Goal: Information Seeking & Learning: Learn about a topic

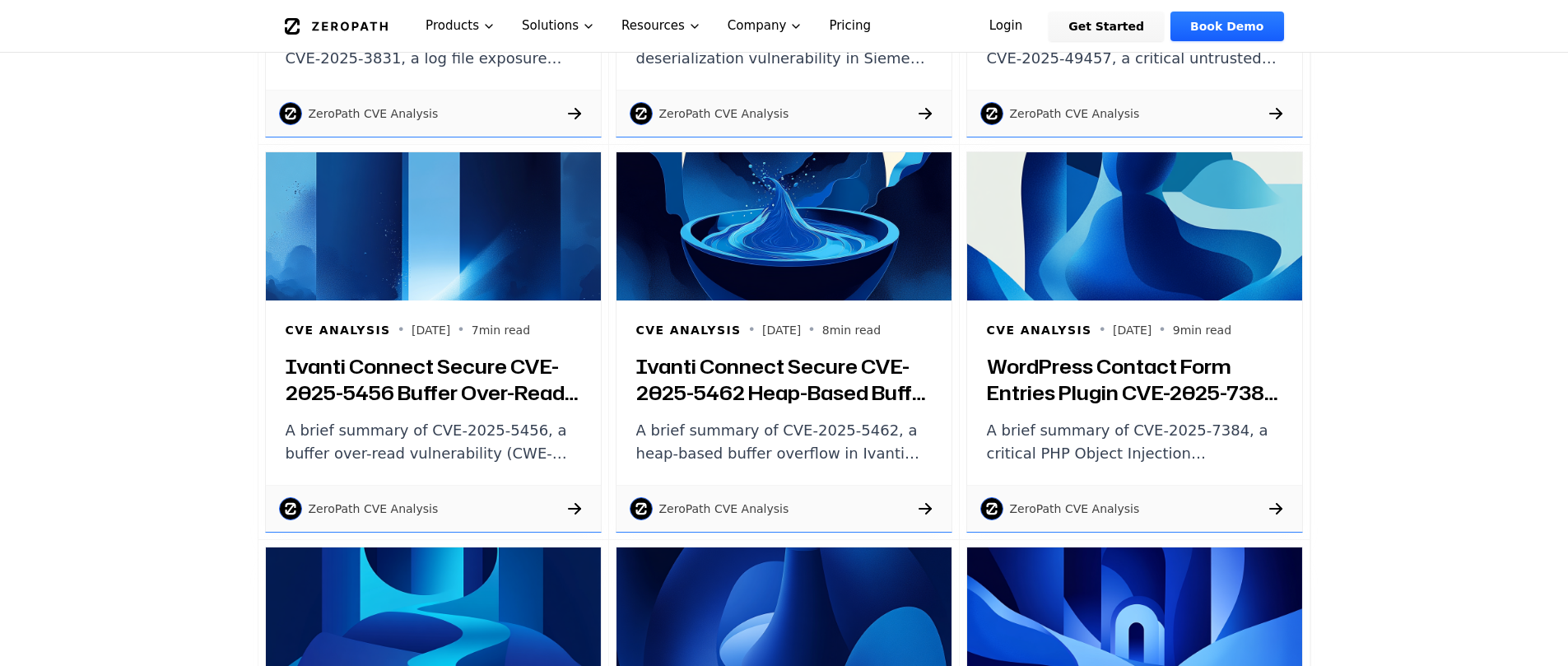
click at [394, 375] on h3 "Ivanti Connect Secure CVE-2025-5456 Buffer Over-Read: Brief Summary and Technic…" at bounding box center [433, 379] width 296 height 52
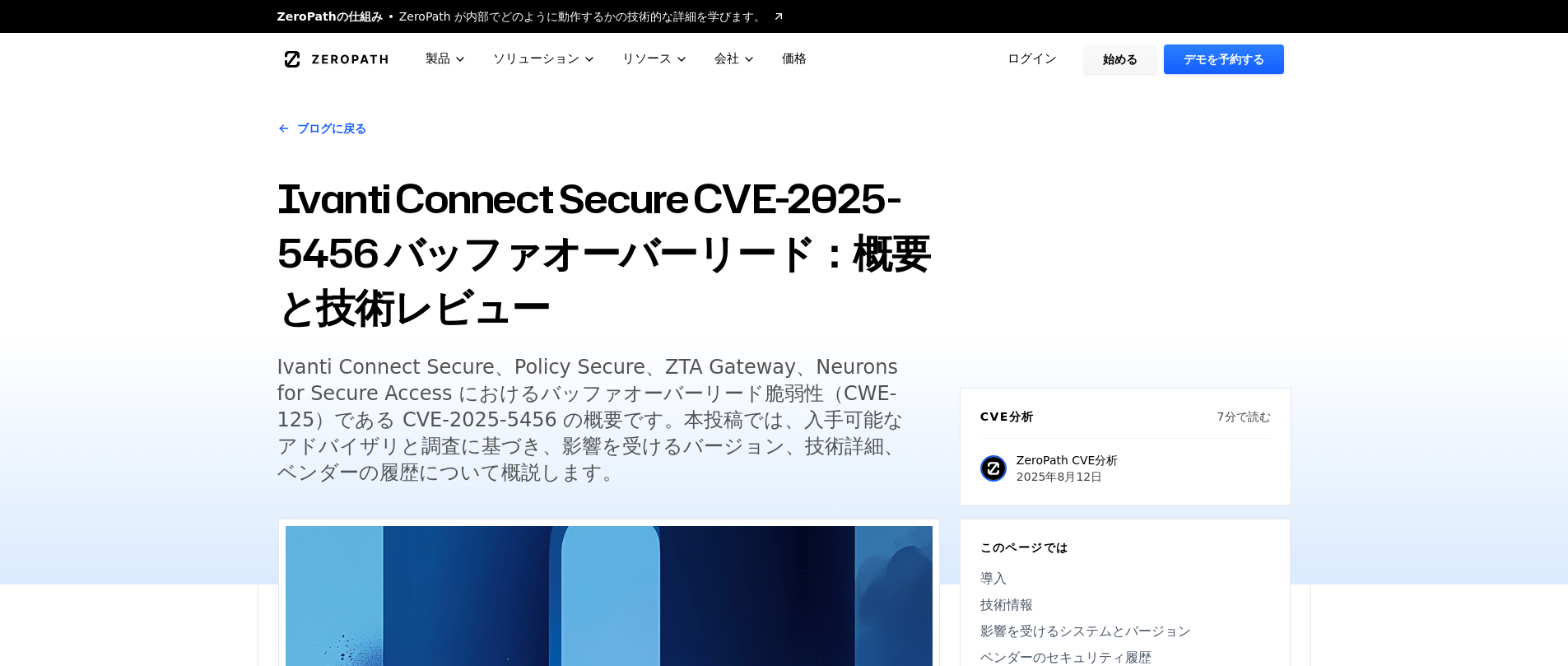
scroll to position [44, 0]
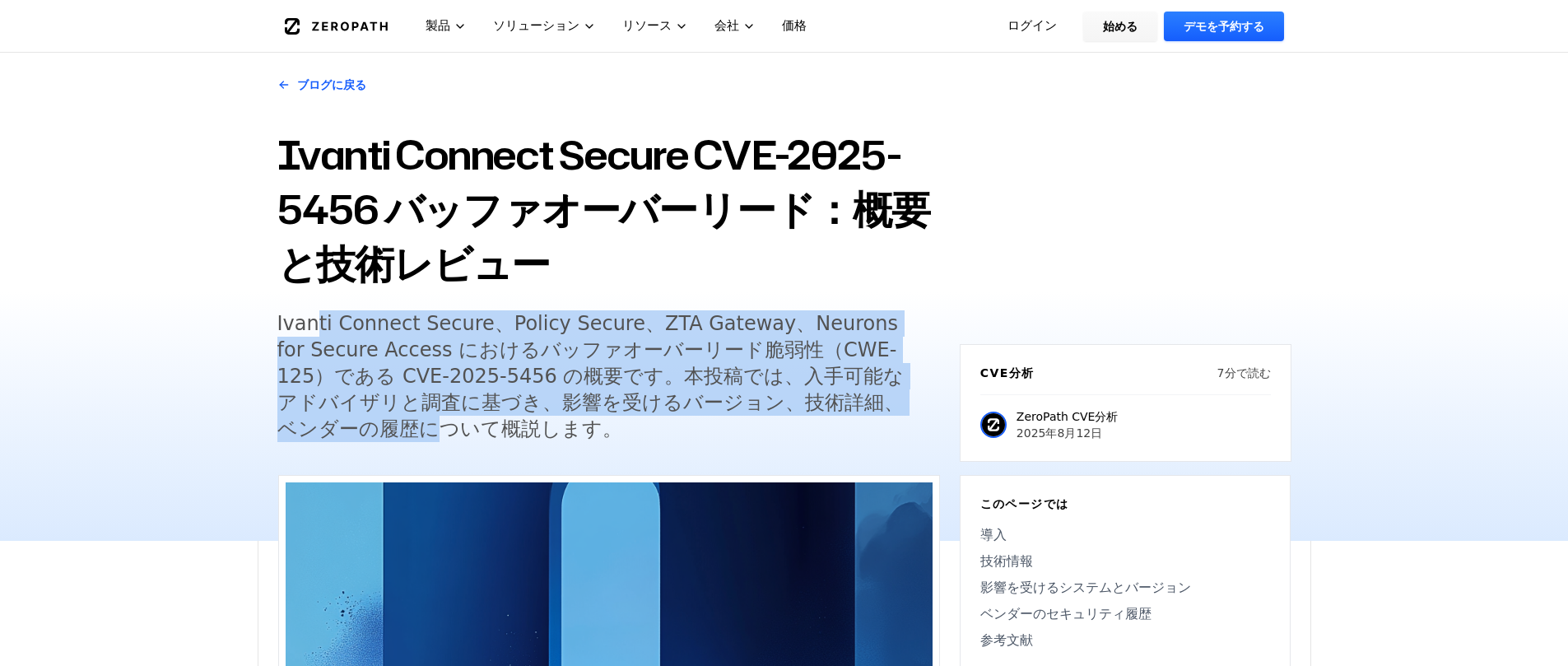
drag, startPoint x: 312, startPoint y: 322, endPoint x: 351, endPoint y: 424, distance: 109.2
click at [351, 424] on font "Ivanti Connect Secure、Policy Secure、ZTA Gateway、Neurons for Secure Access におけるバ…" at bounding box center [592, 376] width 628 height 129
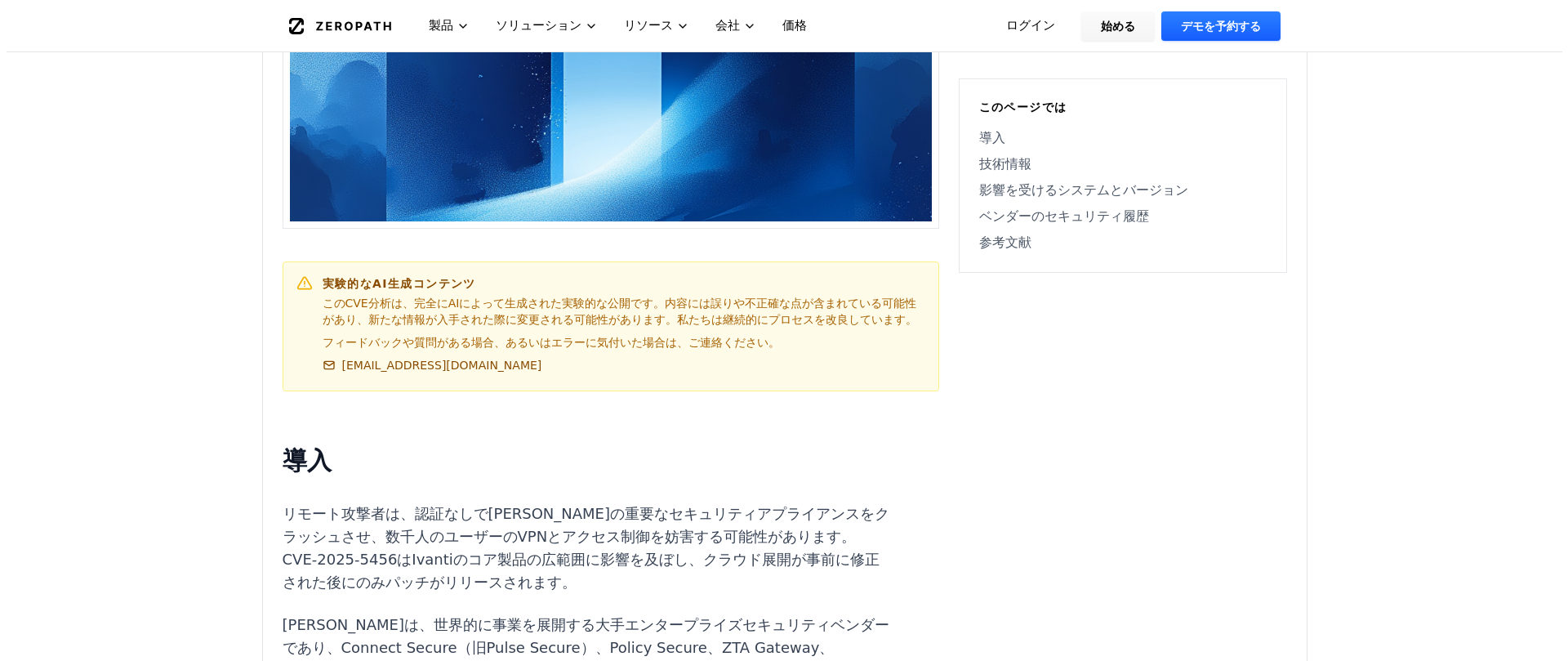
scroll to position [0, 0]
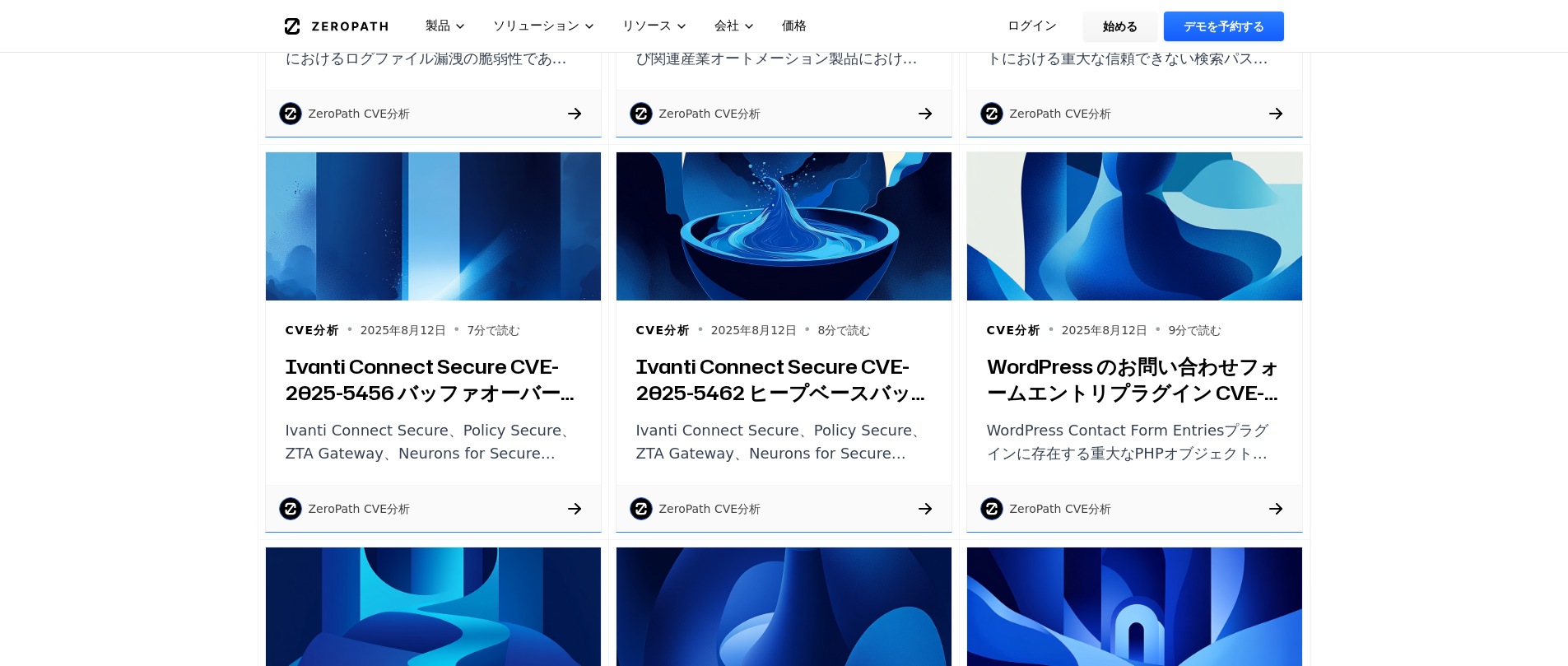
scroll to position [3050, 0]
click at [461, 401] on font "Ivanti Connect Secure CVE-2025-5456 バッファオーバーリード：概要と技術レビュー" at bounding box center [433, 393] width 296 height 81
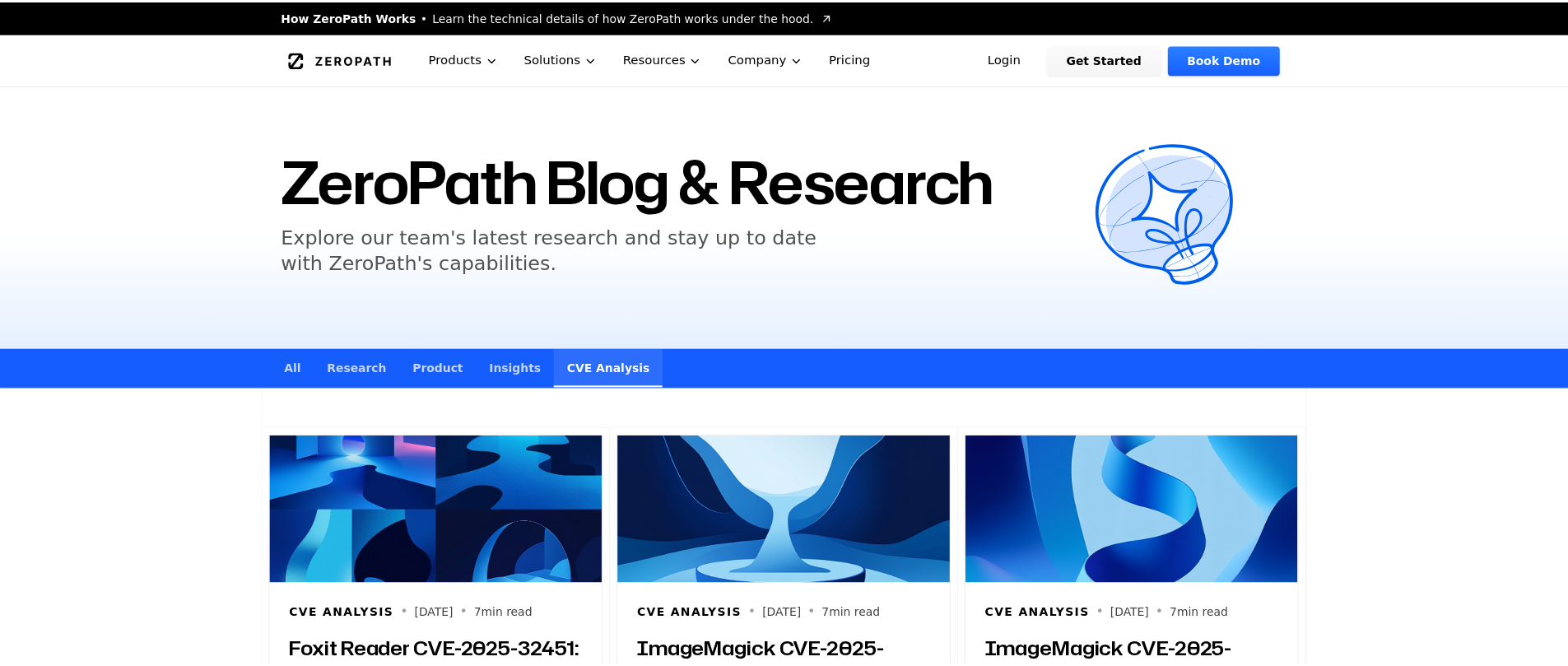
scroll to position [3050, 0]
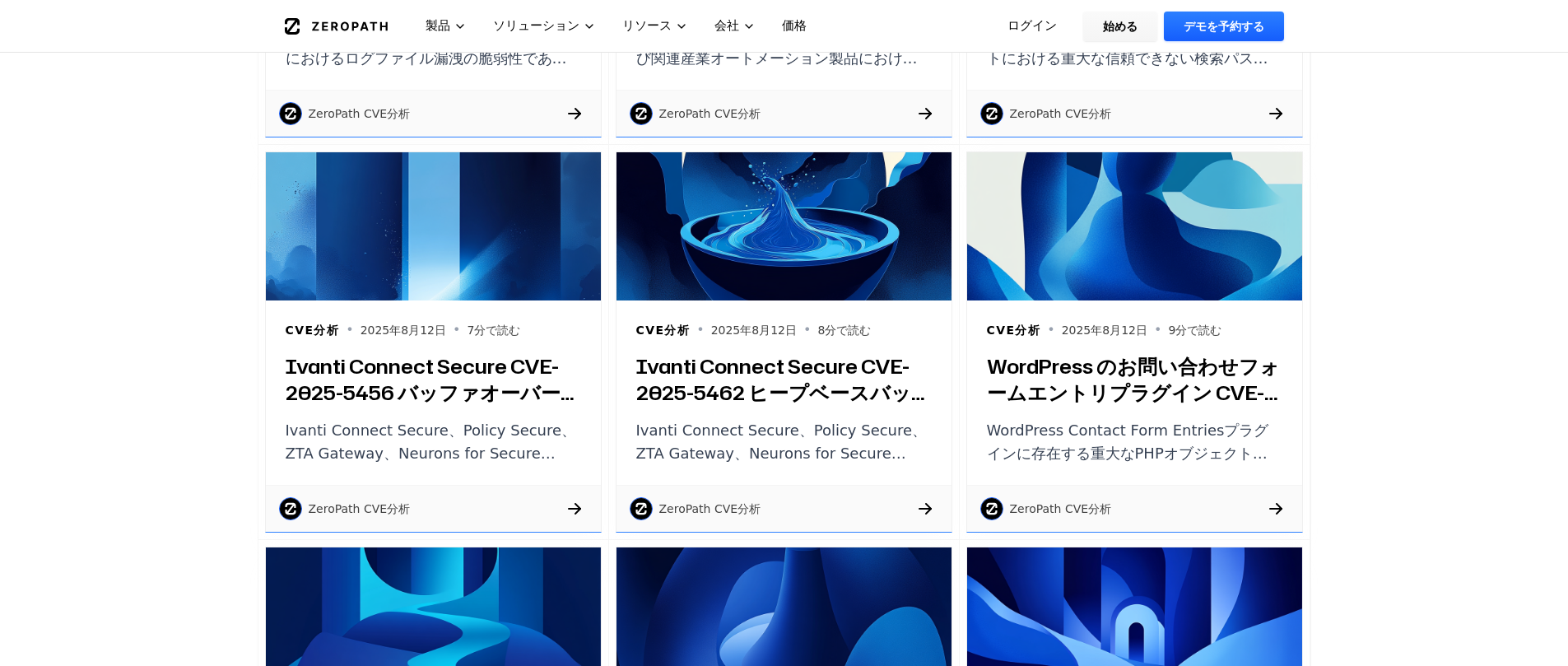
click at [403, 384] on font "Ivanti Connect Secure CVE-2025-5456 バッファオーバーリード：概要と技術レビュー" at bounding box center [433, 393] width 296 height 81
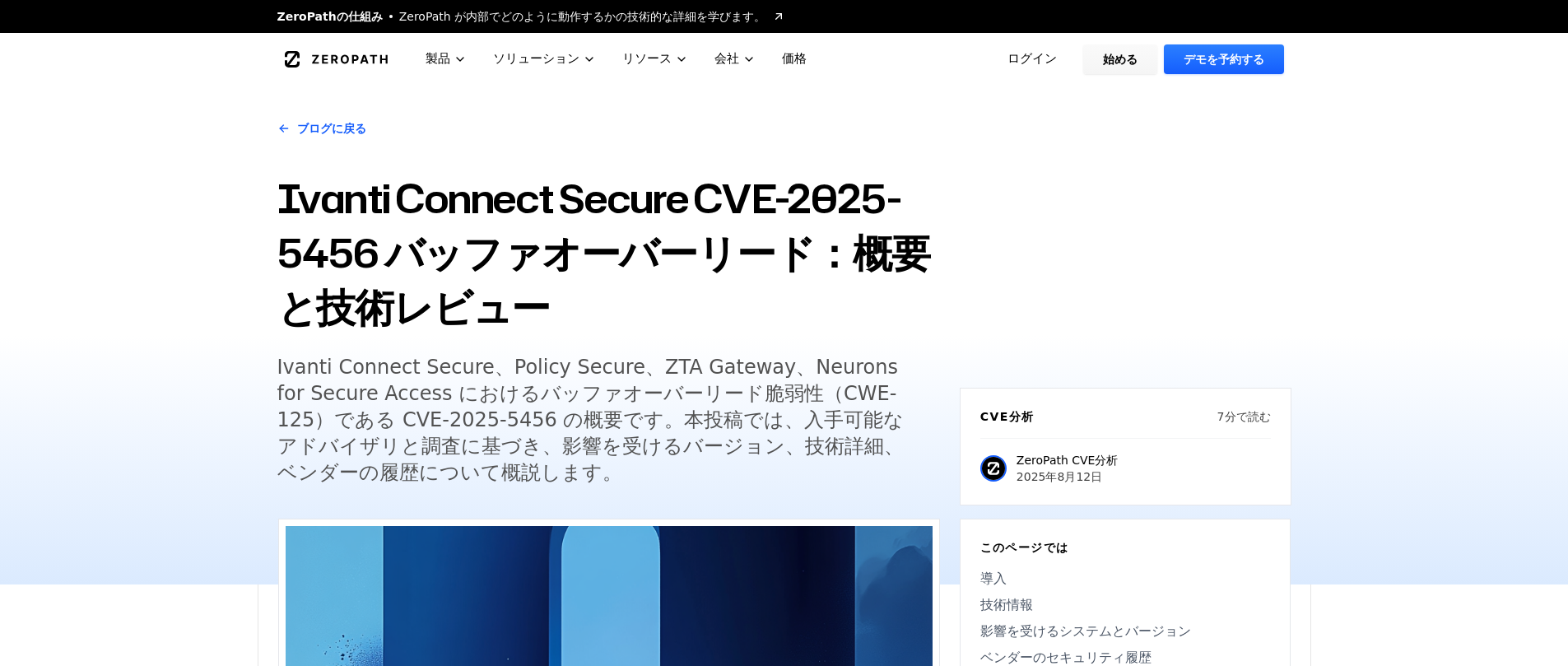
click at [250, 356] on div "ブログに戻る Ivanti Connect Secure CVE-2025-5456 バッファオーバーリード：概要と技術レビュー Ivanti Connect…" at bounding box center [784, 335] width 1568 height 499
drag, startPoint x: 374, startPoint y: 372, endPoint x: 330, endPoint y: 362, distance: 45.1
click at [330, 362] on font "Ivanti Connect Secure、Policy Secure、ZTA Gateway、Neurons for Secure Access におけるバ…" at bounding box center [592, 420] width 628 height 129
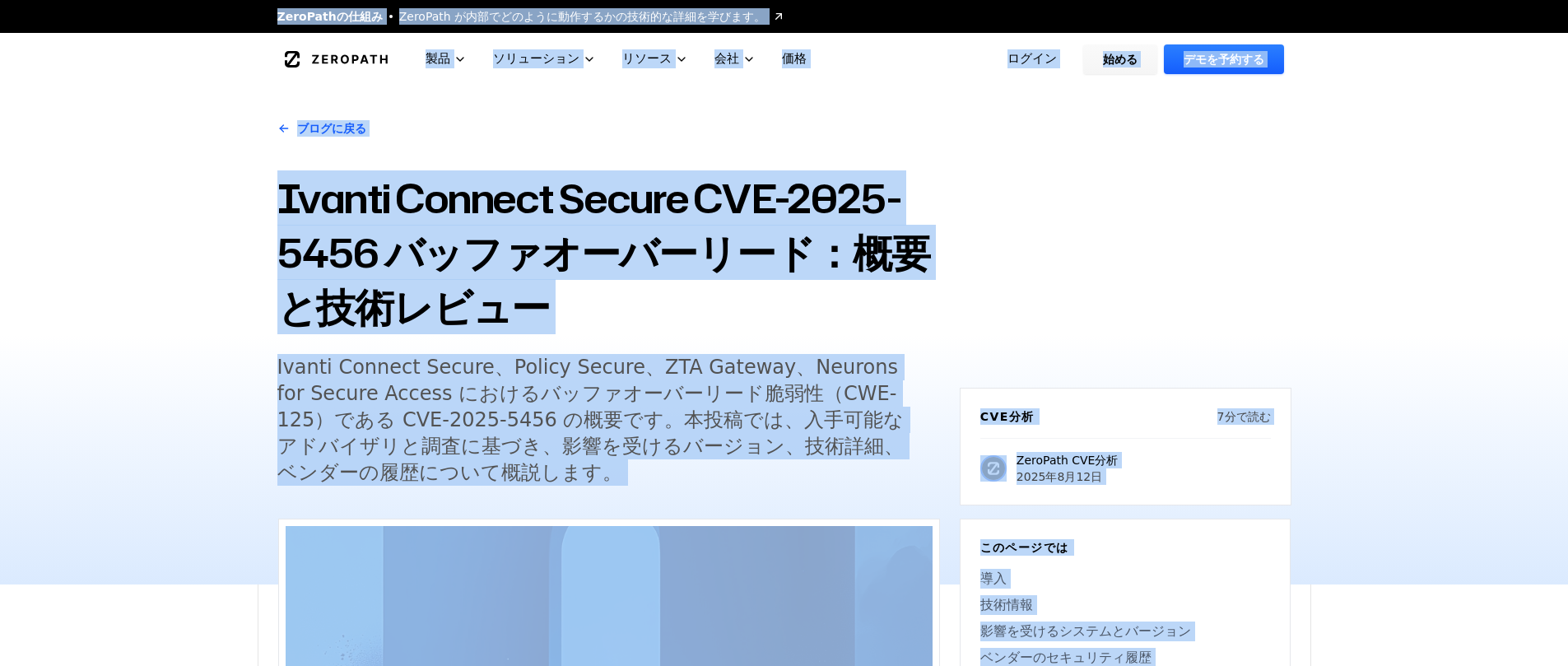
copy body "原文 この翻訳を評価してください いただいたフィードバックは Google 翻訳の改善に役立てさせていただきます ZeroPathの仕組み ZeroPath …"
